Goal: Navigation & Orientation: Understand site structure

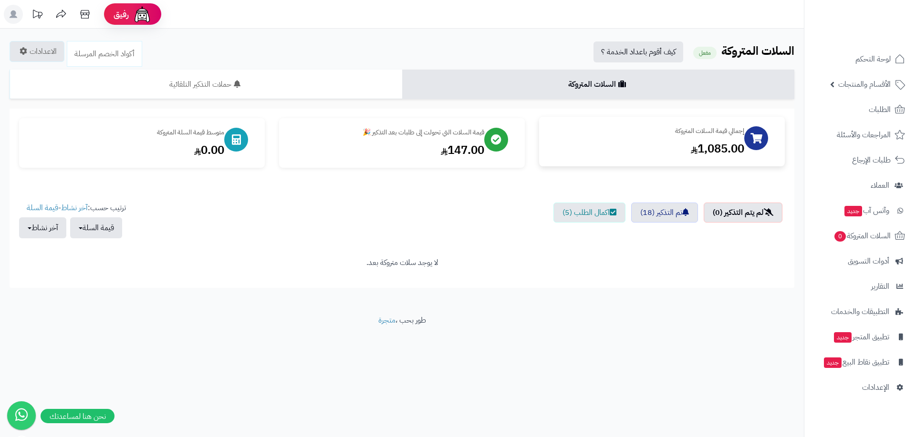
click at [703, 150] on div "1,085.00" at bounding box center [646, 149] width 196 height 16
click at [855, 264] on span "أدوات التسويق" at bounding box center [868, 261] width 41 height 13
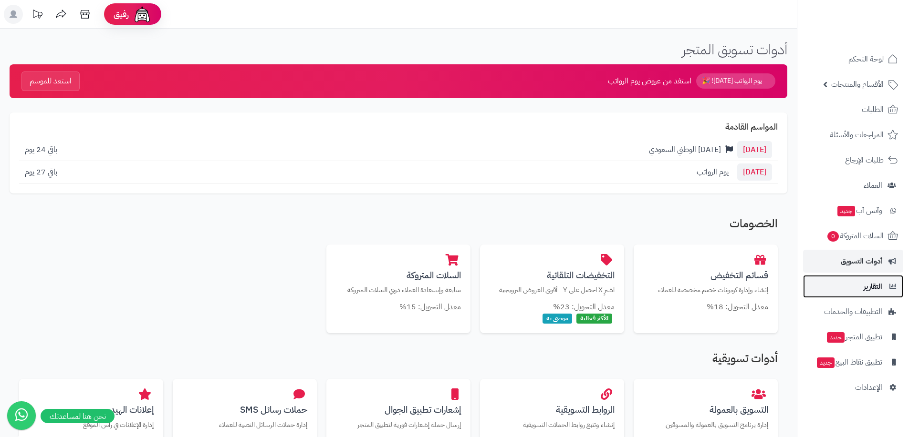
click at [864, 283] on span "التقارير" at bounding box center [872, 286] width 19 height 13
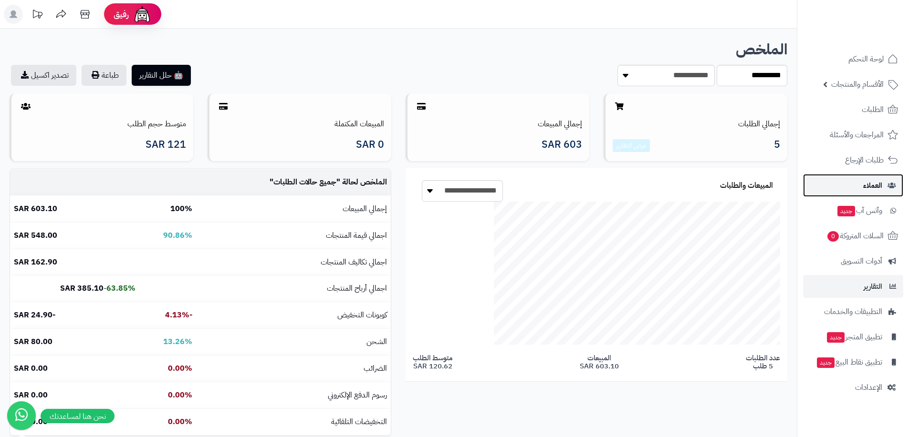
click at [868, 185] on span "العملاء" at bounding box center [872, 185] width 19 height 13
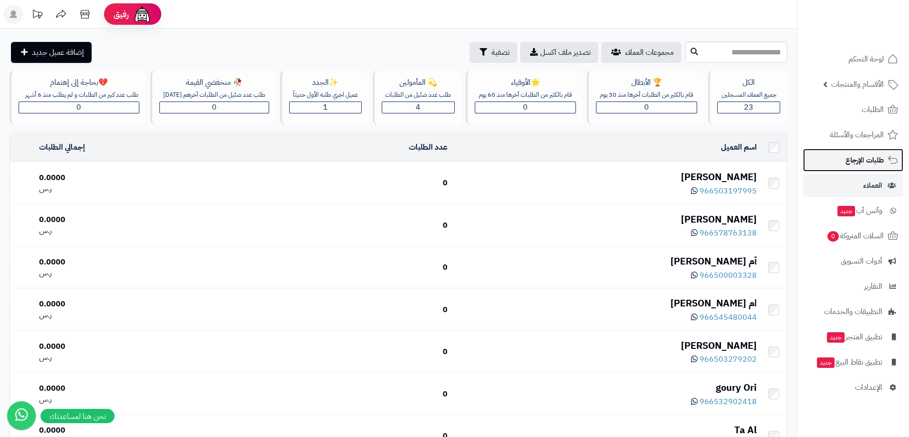
click at [862, 151] on link "طلبات الإرجاع" at bounding box center [853, 160] width 100 height 23
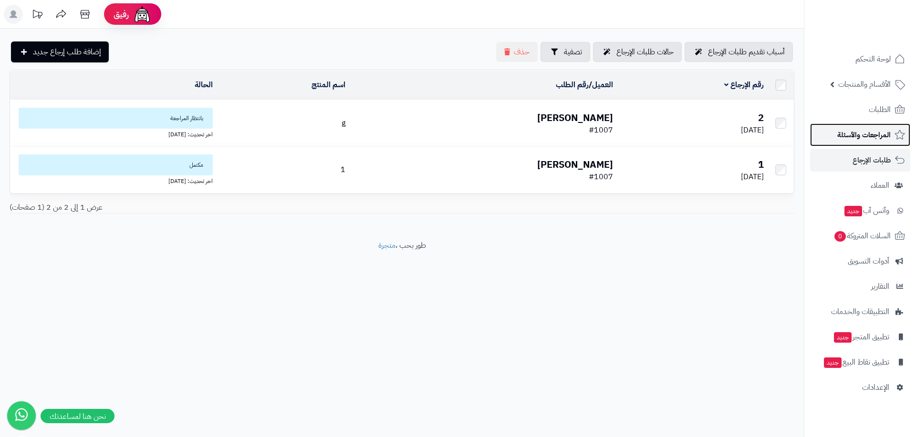
click at [864, 134] on span "المراجعات والأسئلة" at bounding box center [863, 134] width 53 height 13
